Goal: Find specific page/section: Find specific page/section

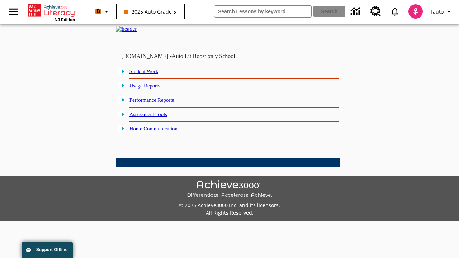
click at [149, 74] on link "Student Work" at bounding box center [143, 71] width 29 height 6
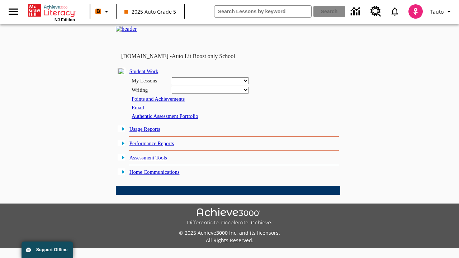
select select "/options/reports/?report_id=24&atype=14&section=2"
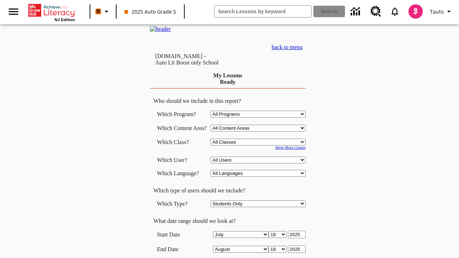
scroll to position [187, 0]
